Goal: Check status: Check status

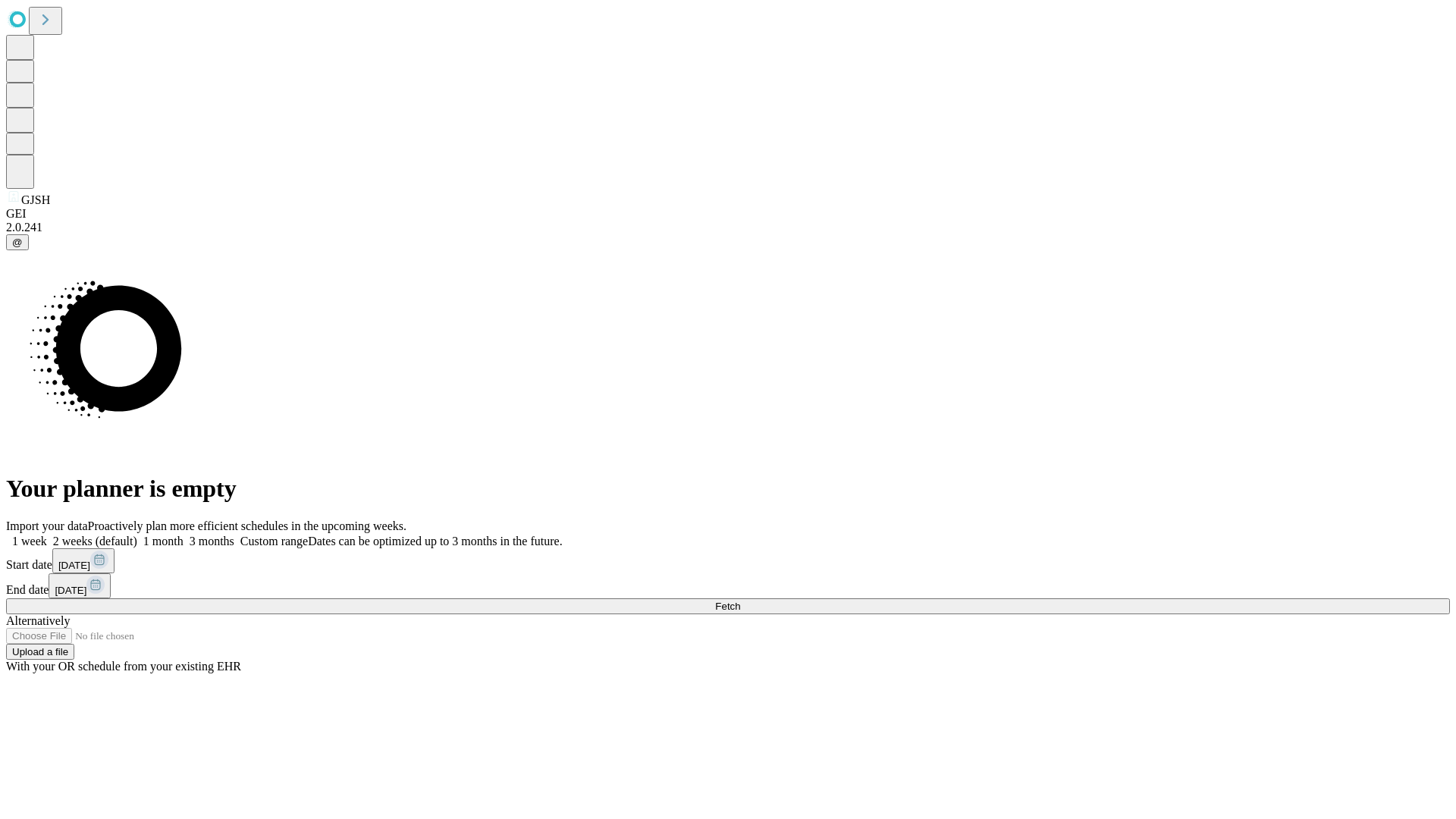
click at [740, 600] on span "Fetch" at bounding box center [727, 605] width 25 height 11
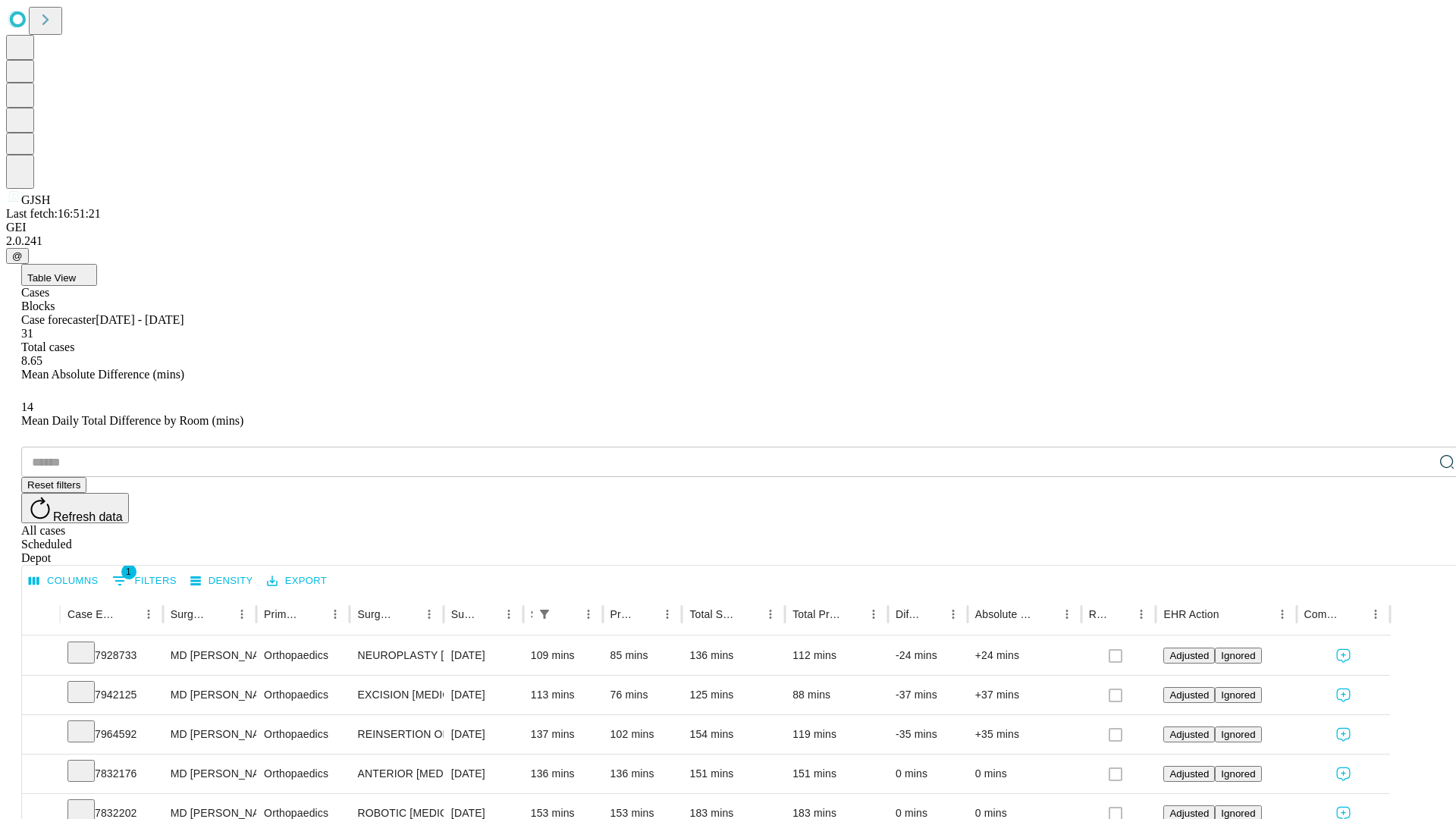
click at [1358, 538] on div "Scheduled" at bounding box center [743, 545] width 1444 height 14
